Goal: Find specific page/section

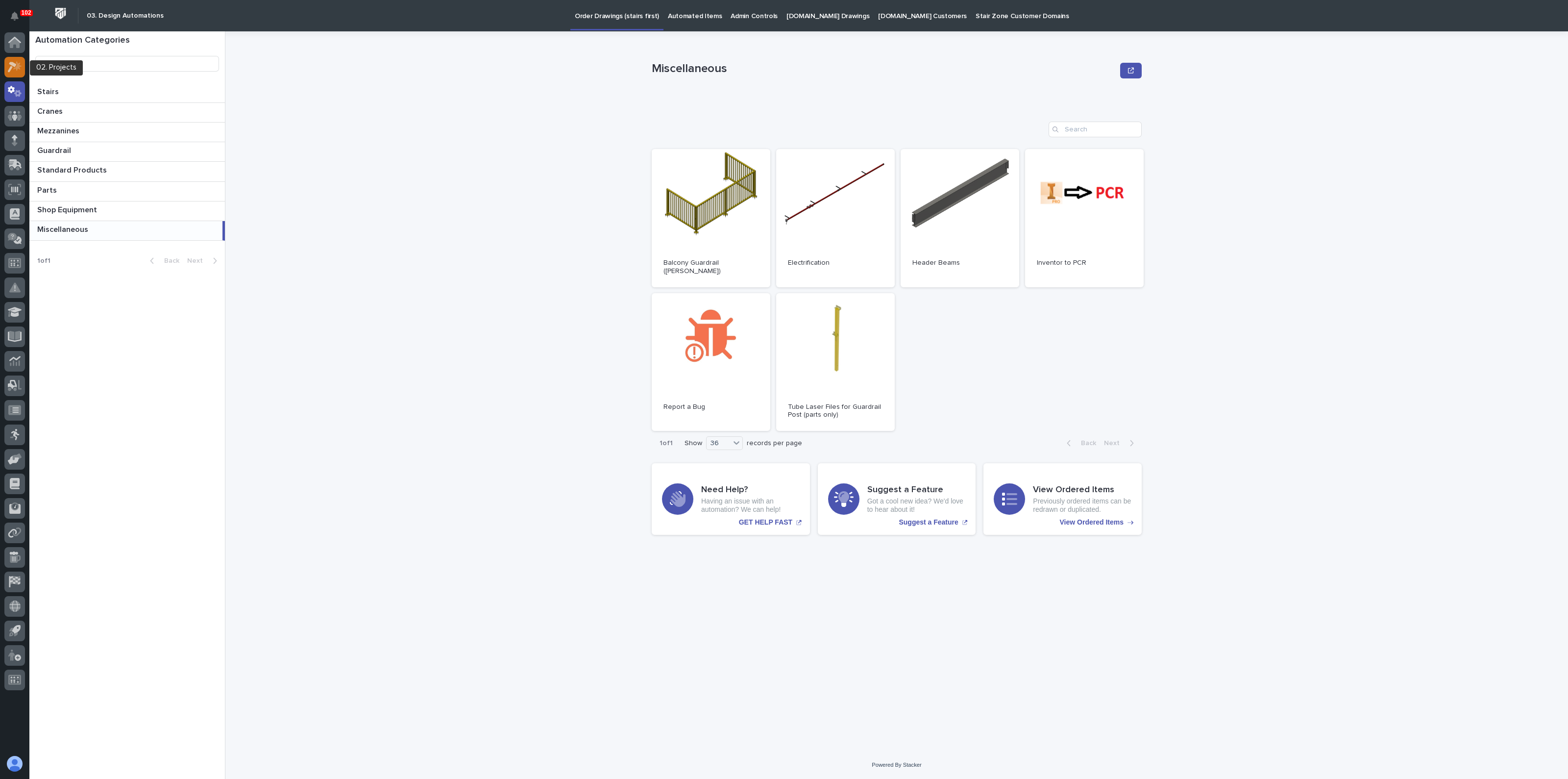
click at [7, 68] on div at bounding box center [15, 67] width 21 height 21
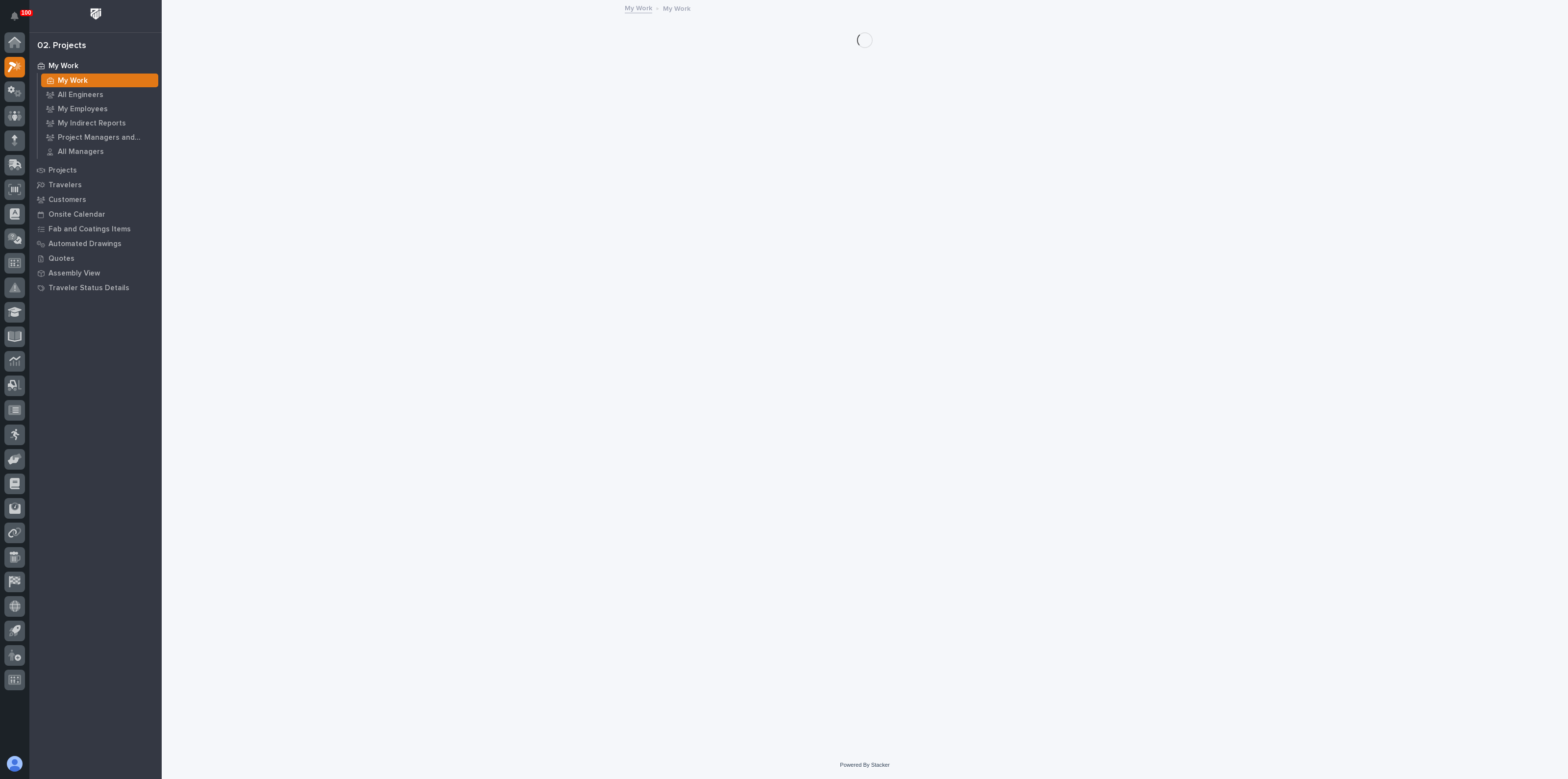
click at [64, 79] on p "My Work" at bounding box center [72, 81] width 30 height 9
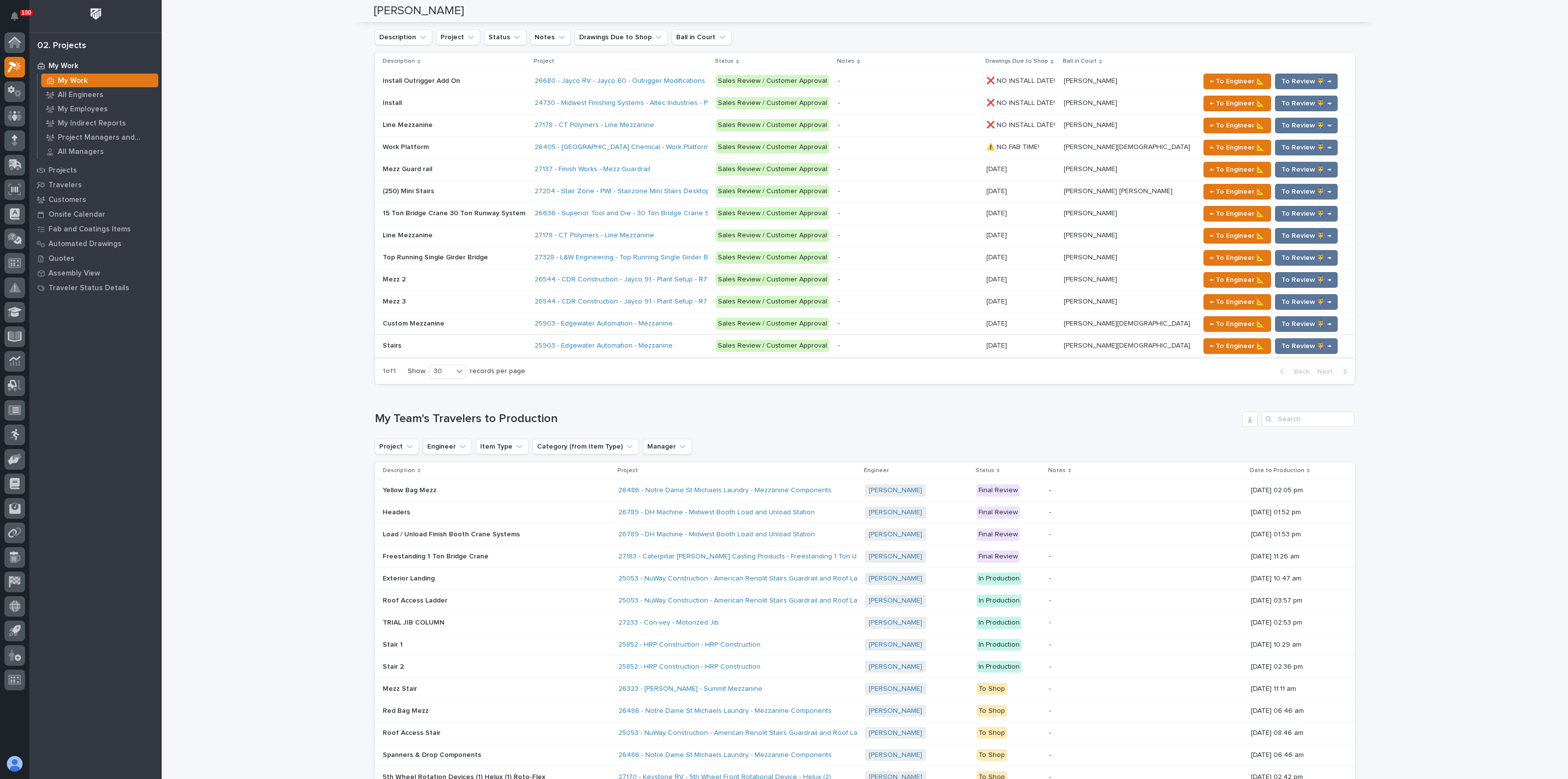
scroll to position [1103, 0]
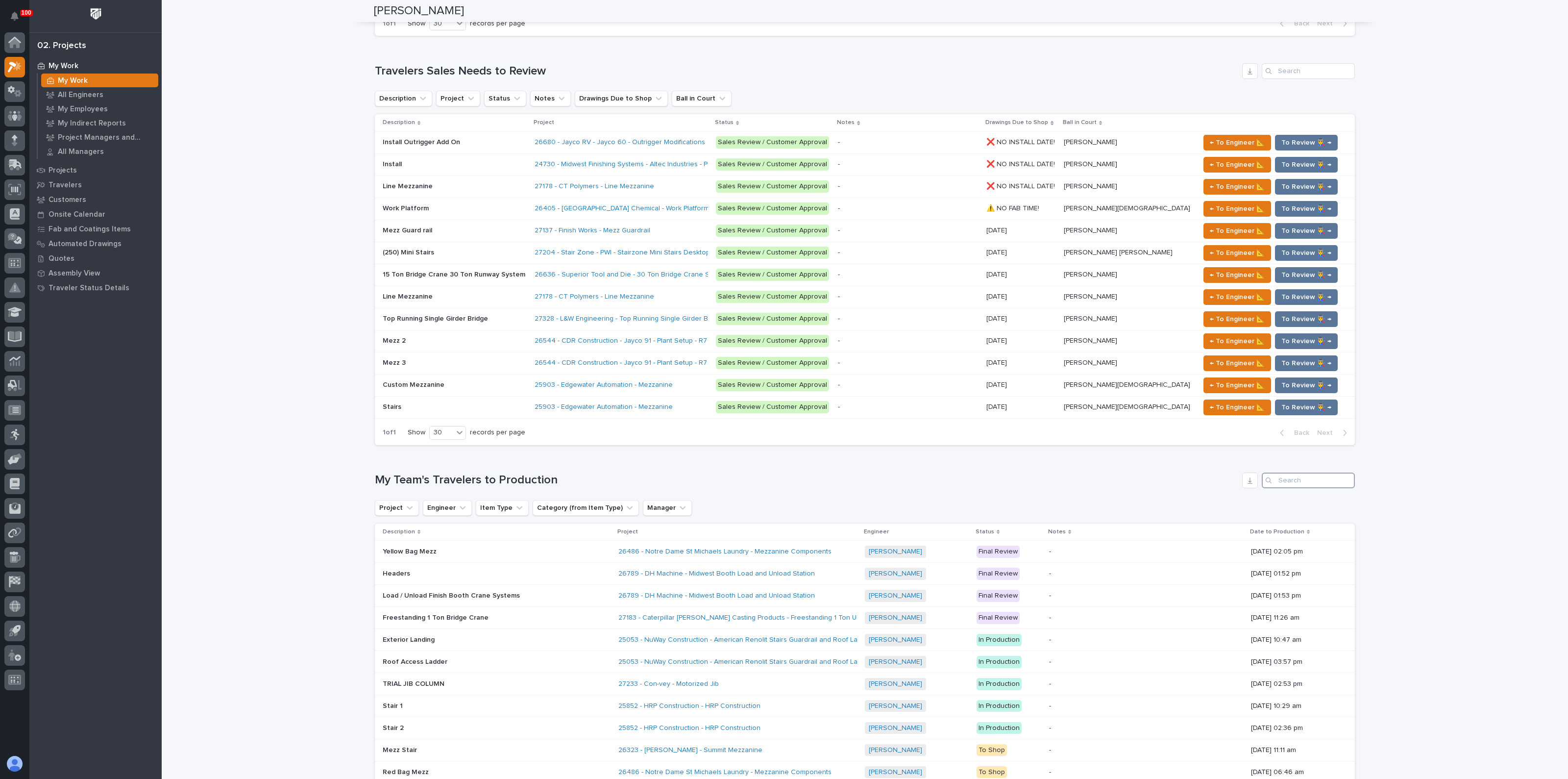
click at [1281, 473] on input "Search" at bounding box center [1308, 481] width 93 height 16
type input "d"
type input "steel"
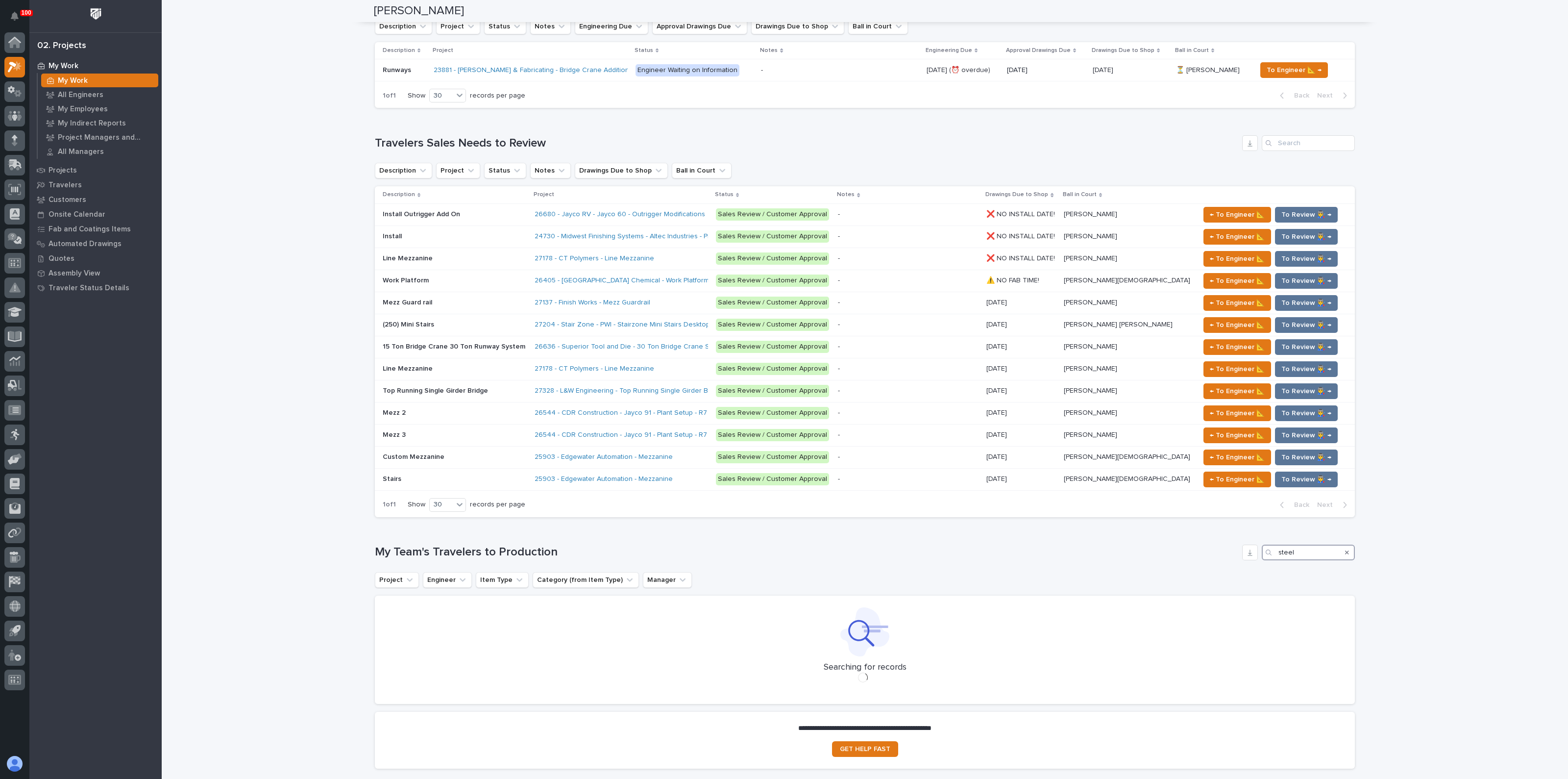
scroll to position [1076, 0]
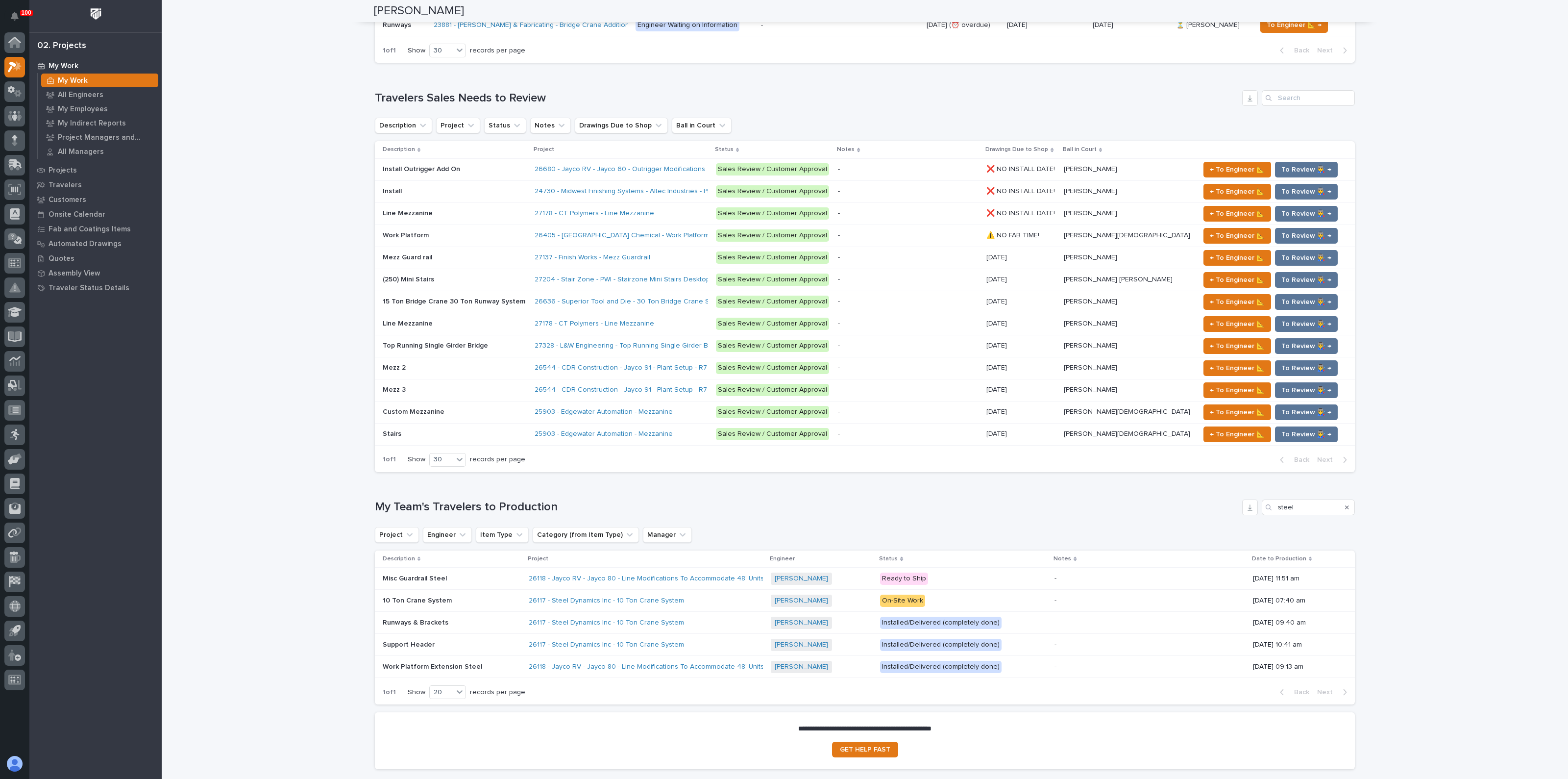
click at [559, 593] on div "26117 - Steel Dynamics Inc - 10 Ton Crane System" at bounding box center [646, 601] width 234 height 16
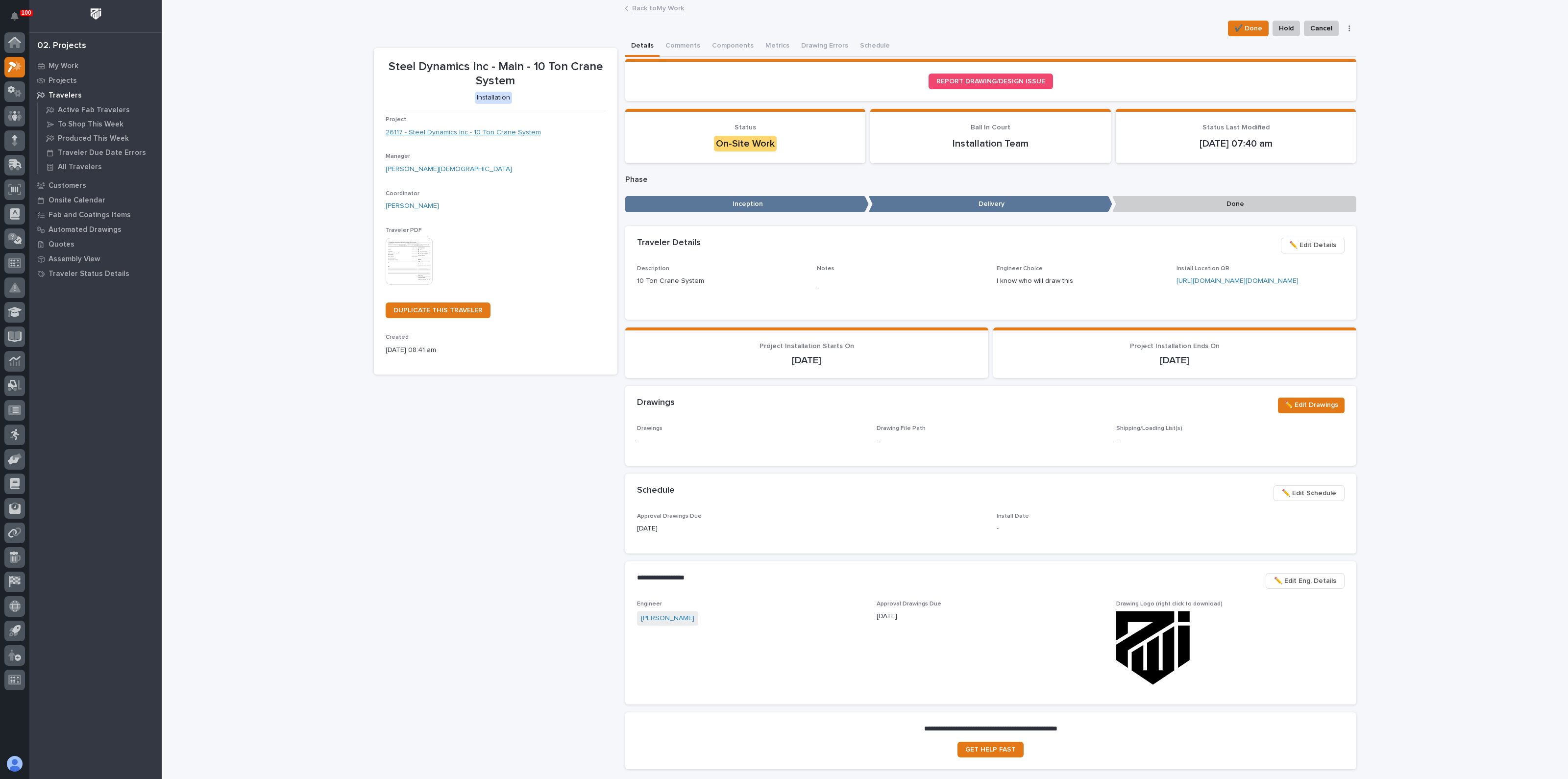
click at [488, 132] on link "26117 - Steel Dynamics Inc - 10 Ton Crane System" at bounding box center [463, 132] width 155 height 10
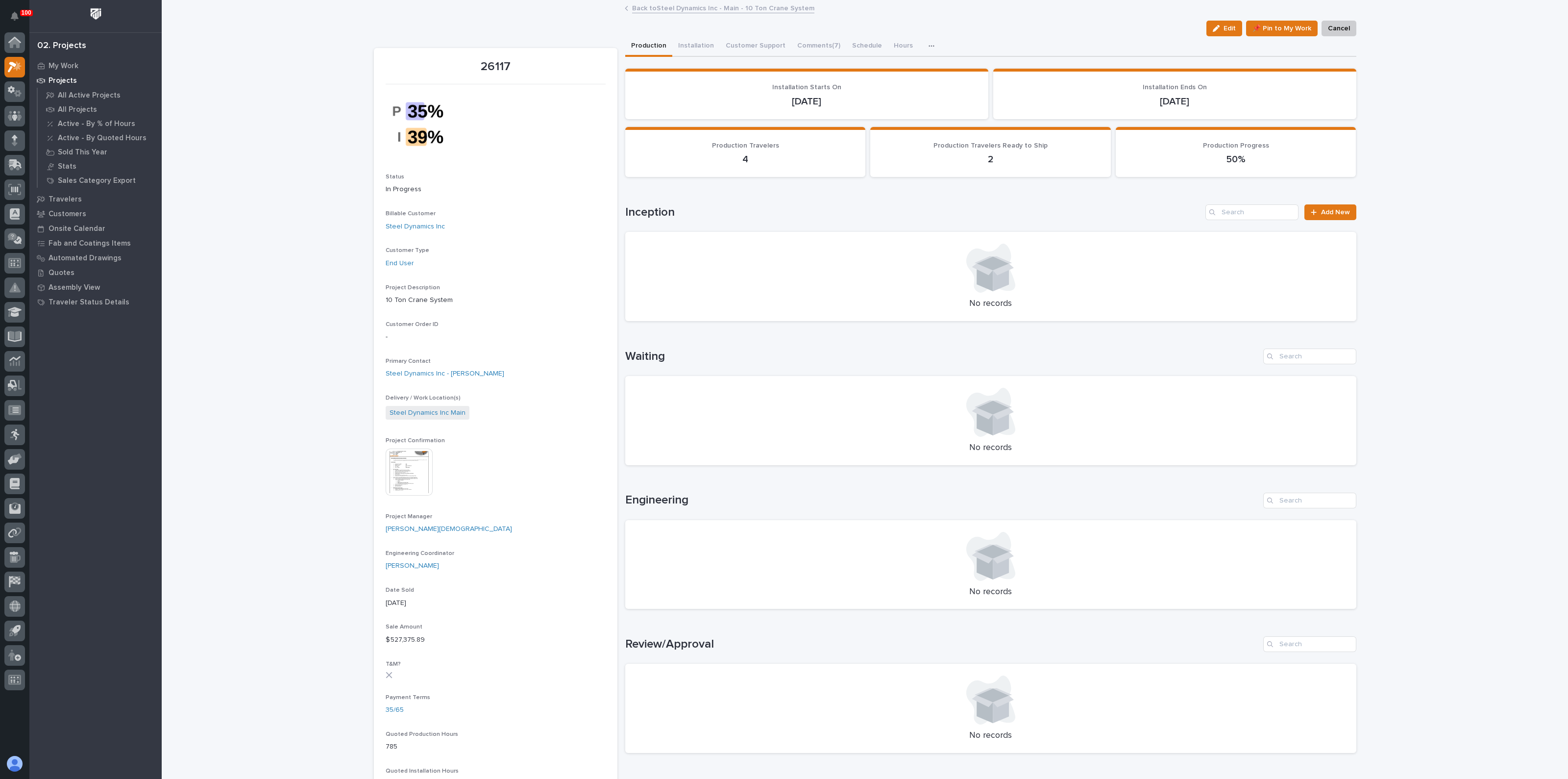
click at [705, 464] on div "Loading... Saving… Waiting No records" at bounding box center [990, 401] width 731 height 144
